Goal: Entertainment & Leisure: Browse casually

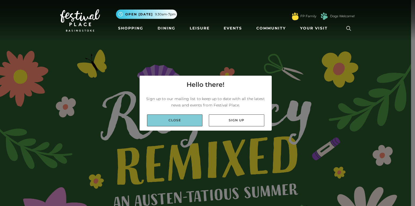
click at [168, 121] on link "Close" at bounding box center [174, 120] width 55 height 12
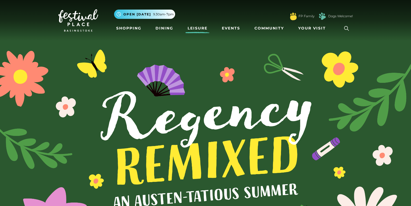
click at [203, 27] on link "Leisure" at bounding box center [198, 28] width 24 height 10
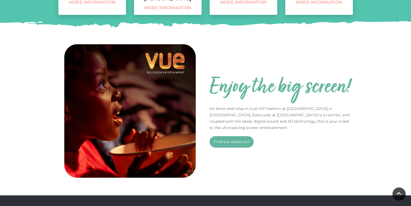
scroll to position [319, 0]
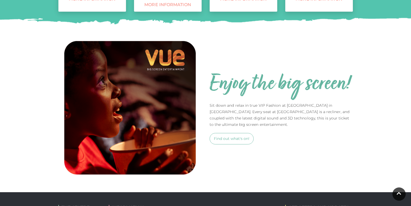
click at [224, 138] on link "Find out what's on!" at bounding box center [232, 138] width 44 height 11
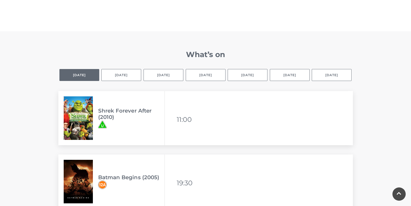
scroll to position [345, 0]
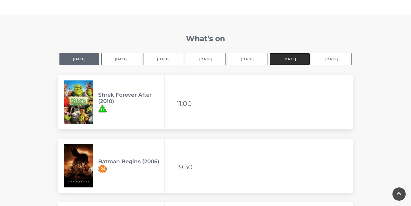
click at [292, 59] on button "[DATE]" at bounding box center [290, 59] width 40 height 12
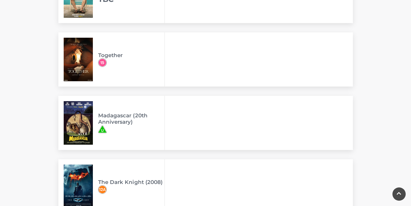
scroll to position [319, 0]
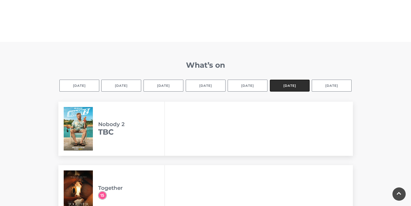
click at [284, 88] on button "[DATE]" at bounding box center [290, 86] width 40 height 12
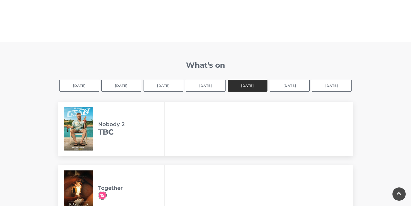
click at [254, 84] on button "[DATE]" at bounding box center [248, 86] width 40 height 12
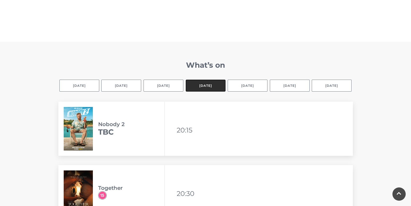
click at [207, 87] on button "[DATE]" at bounding box center [206, 86] width 40 height 12
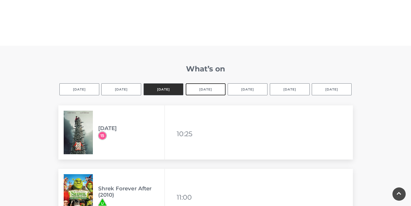
scroll to position [266, 0]
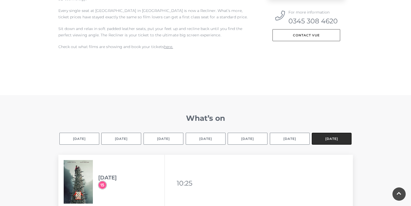
click at [324, 139] on button "[DATE]" at bounding box center [332, 139] width 40 height 12
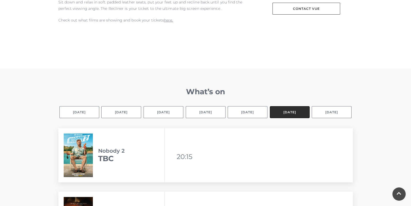
click at [289, 111] on button "[DATE]" at bounding box center [290, 112] width 40 height 12
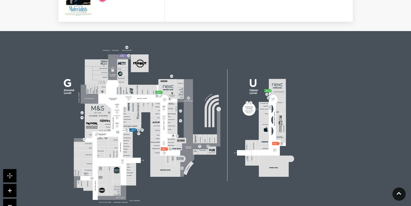
scroll to position [797, 0]
